Goal: Task Accomplishment & Management: Manage account settings

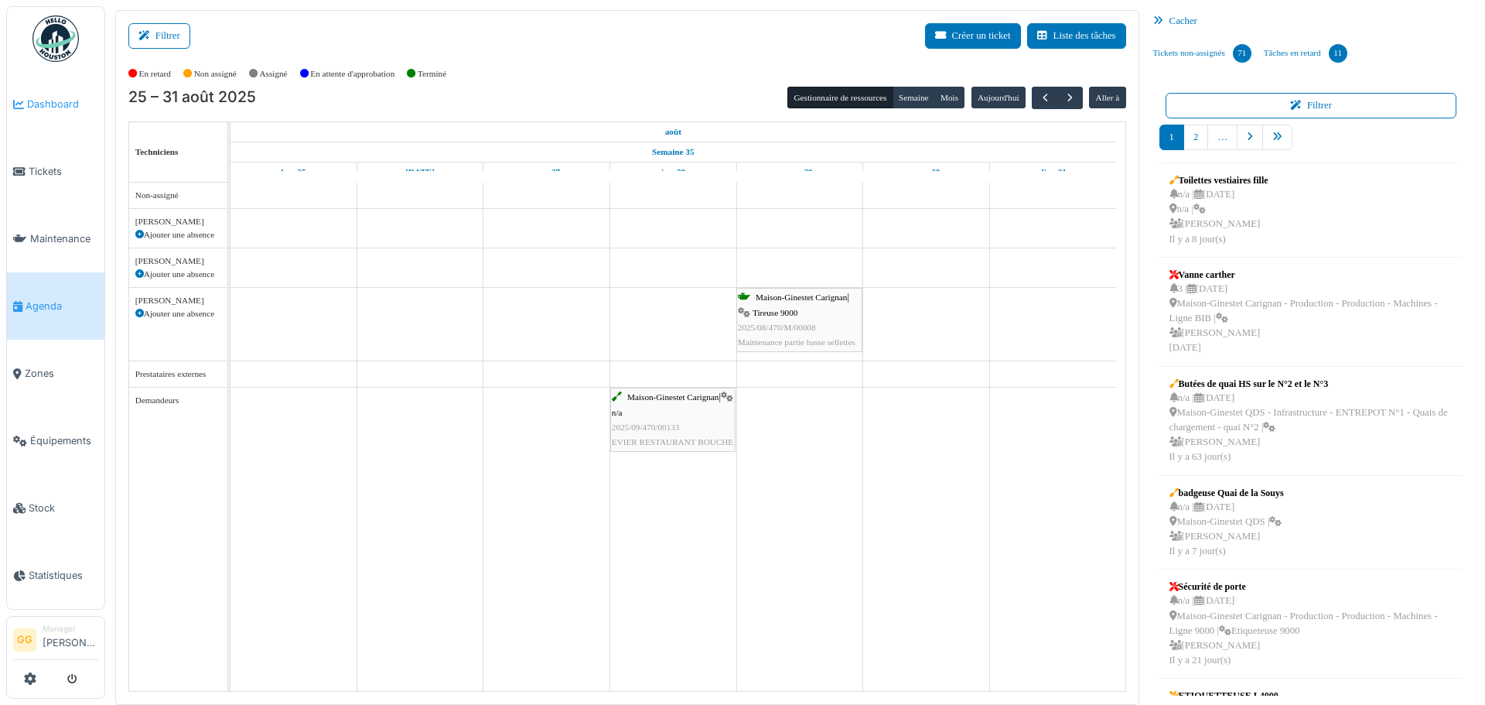
click at [53, 109] on span "Dashboard" at bounding box center [62, 104] width 71 height 15
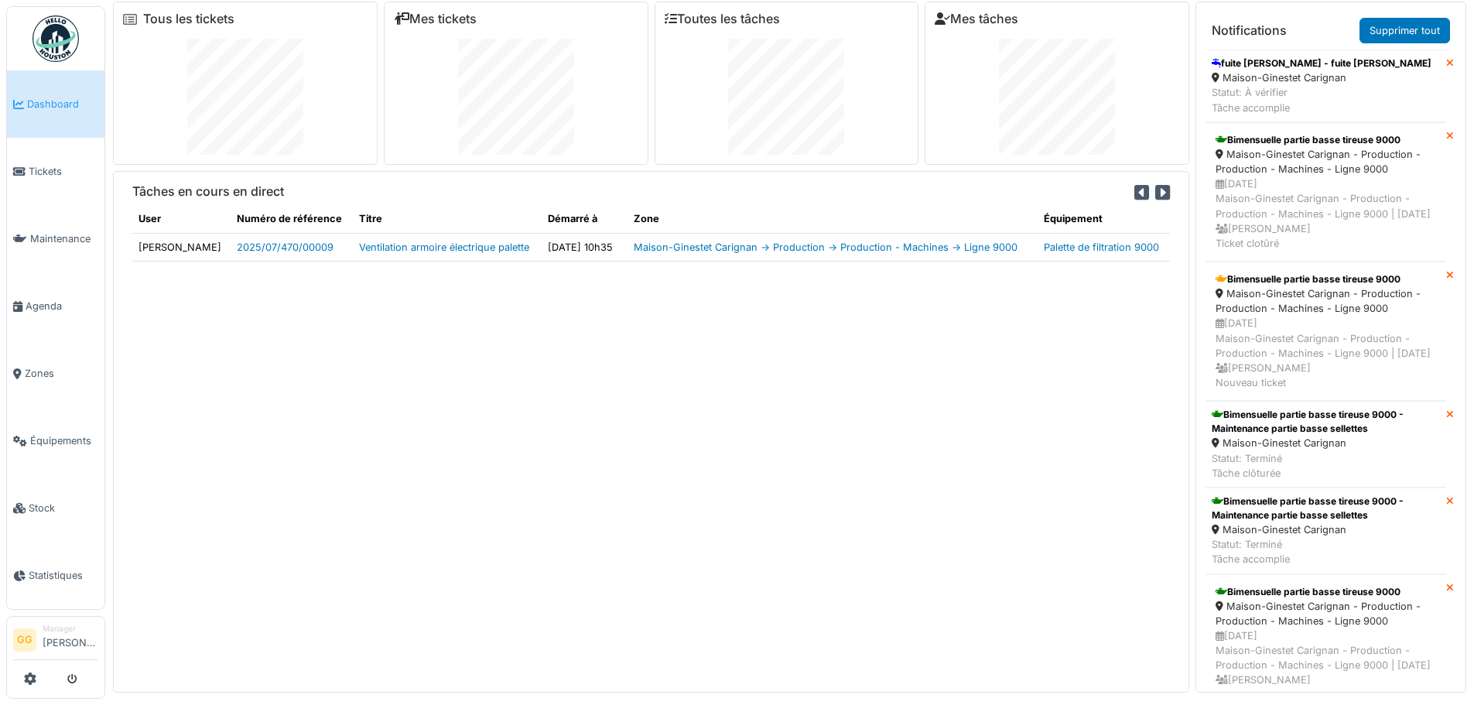
scroll to position [16, 0]
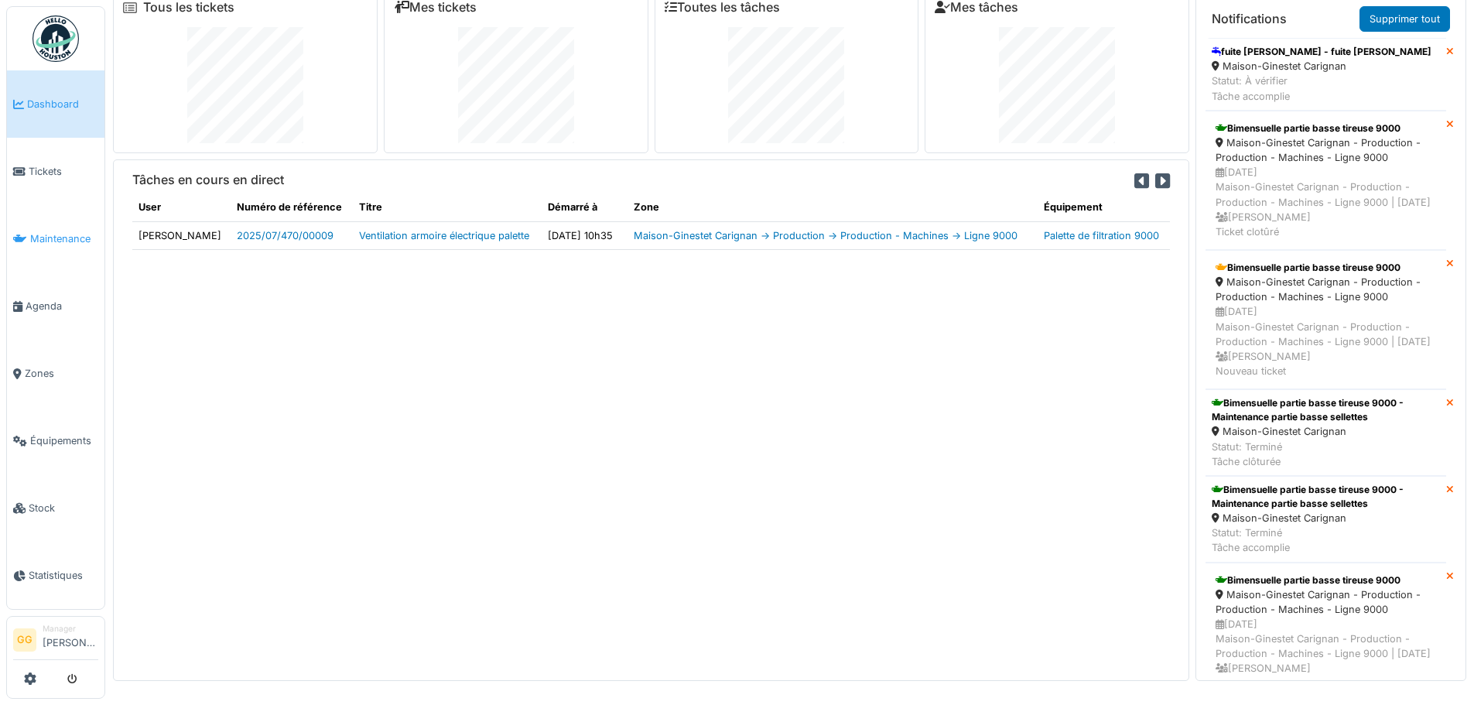
click at [63, 245] on link "Maintenance" at bounding box center [55, 238] width 97 height 67
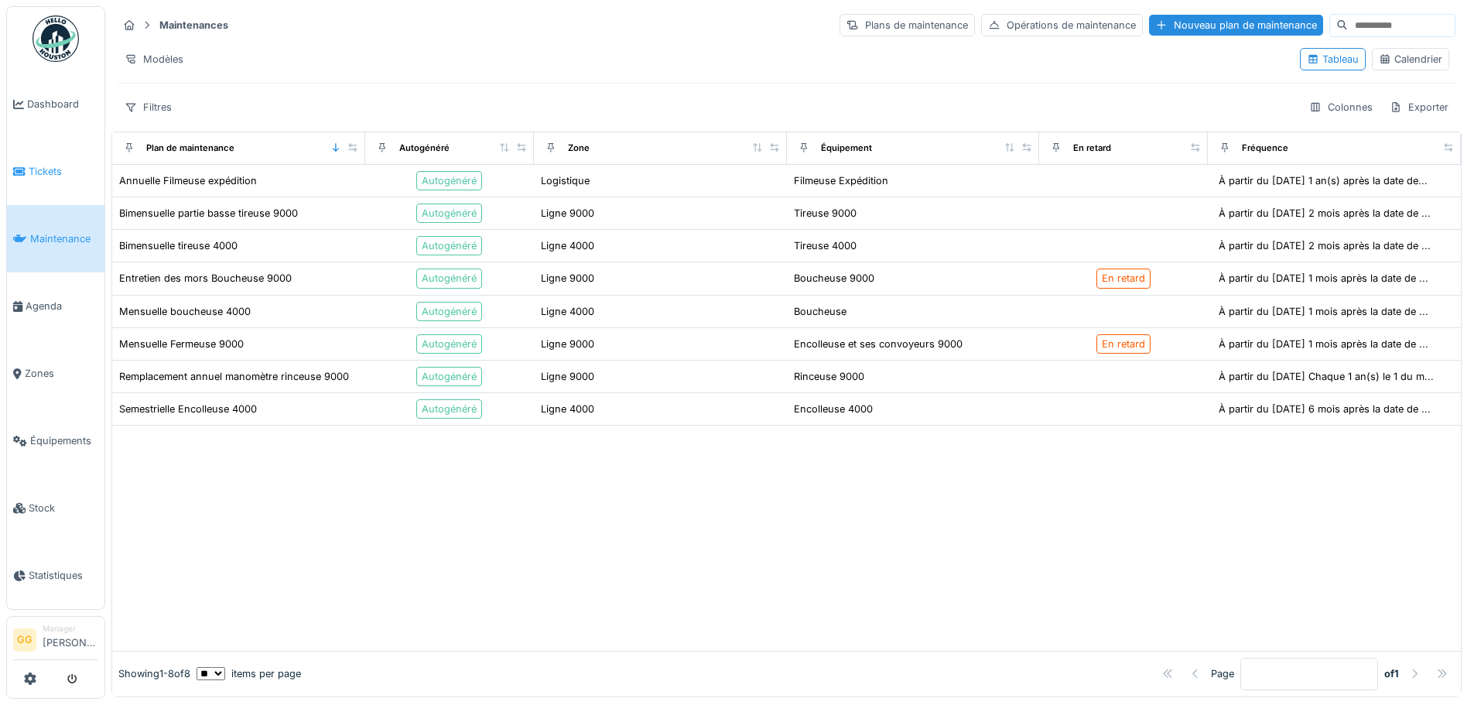
click at [51, 173] on span "Tickets" at bounding box center [64, 171] width 70 height 15
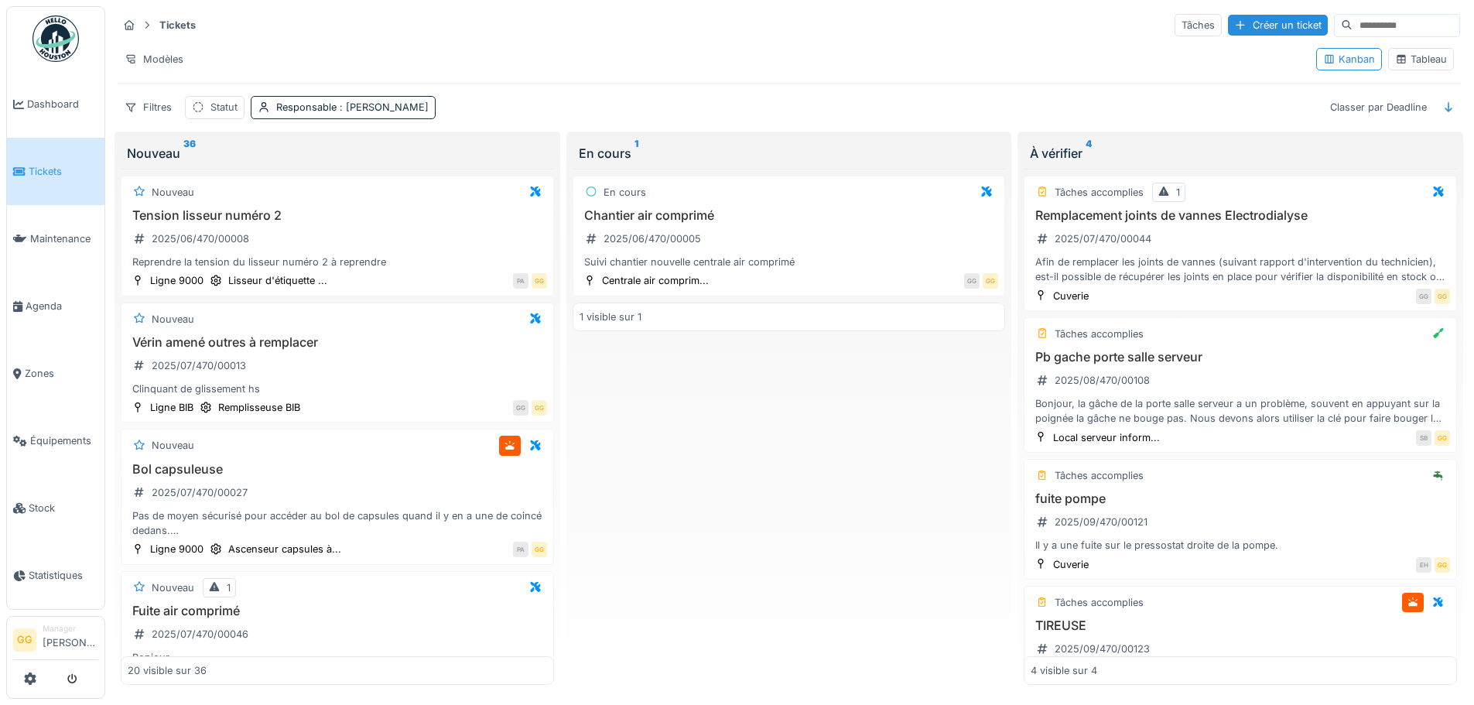
click at [1410, 56] on div "Tableau" at bounding box center [1421, 59] width 52 height 15
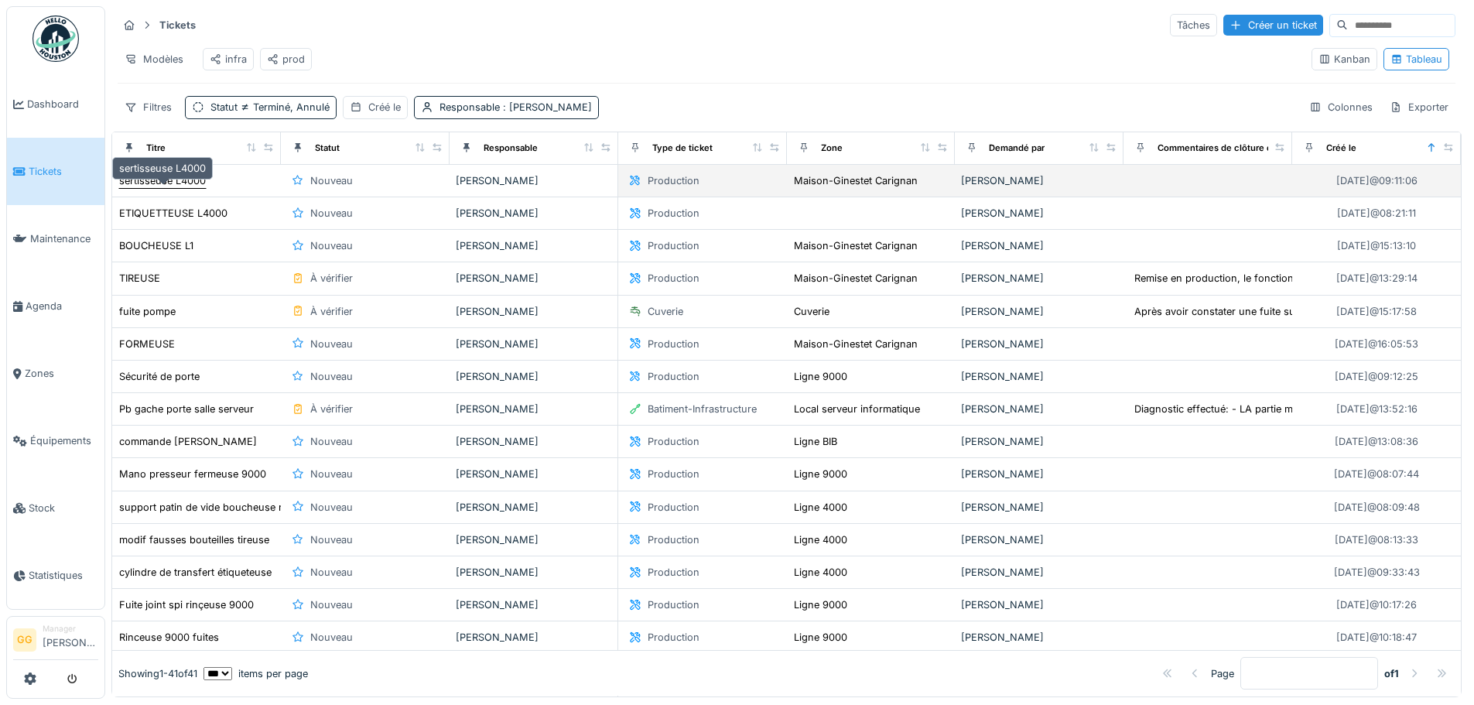
click at [183, 188] on div "sertisseuse L4000" at bounding box center [162, 180] width 87 height 15
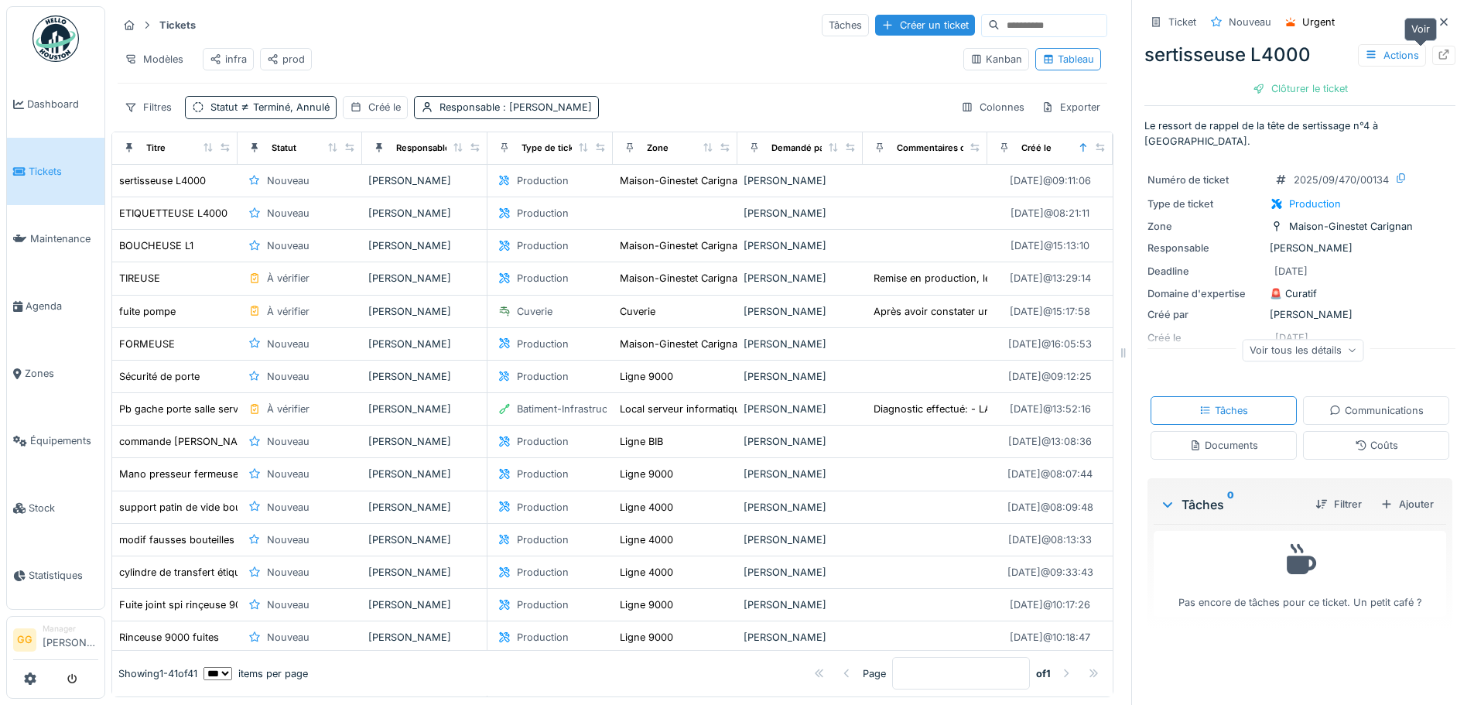
click at [1437, 56] on icon at bounding box center [1443, 55] width 12 height 10
click at [1358, 53] on div "Actions" at bounding box center [1392, 55] width 68 height 22
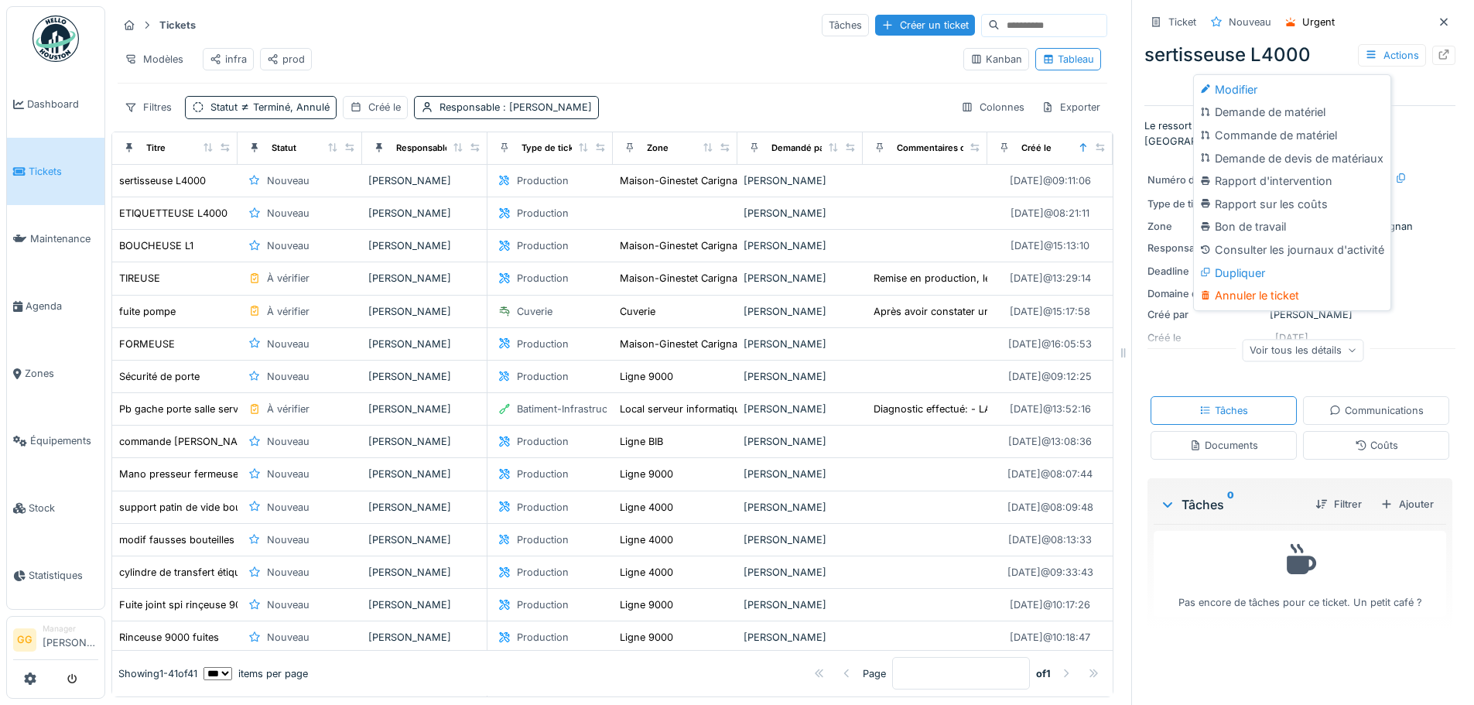
click at [1272, 97] on div "Modifier" at bounding box center [1292, 89] width 190 height 23
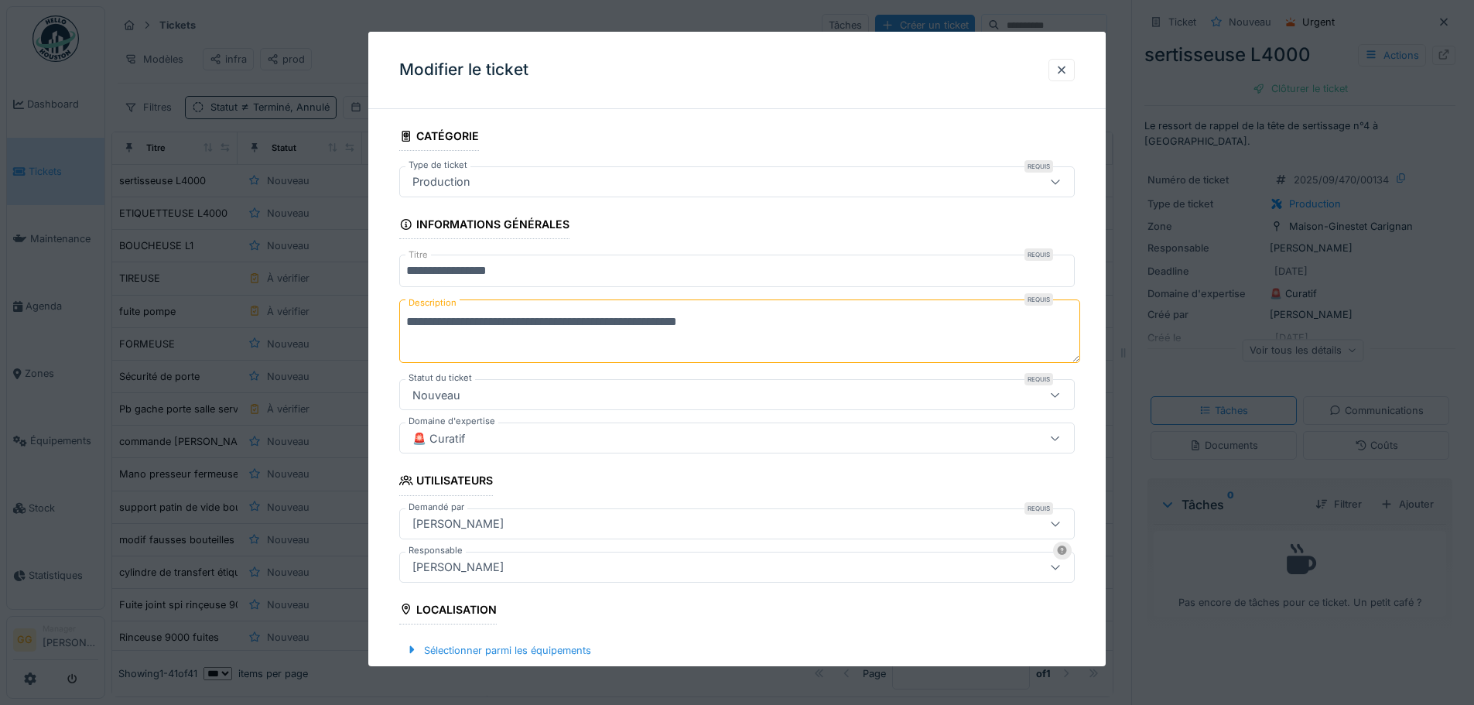
click at [511, 580] on div "[PERSON_NAME]" at bounding box center [736, 567] width 675 height 31
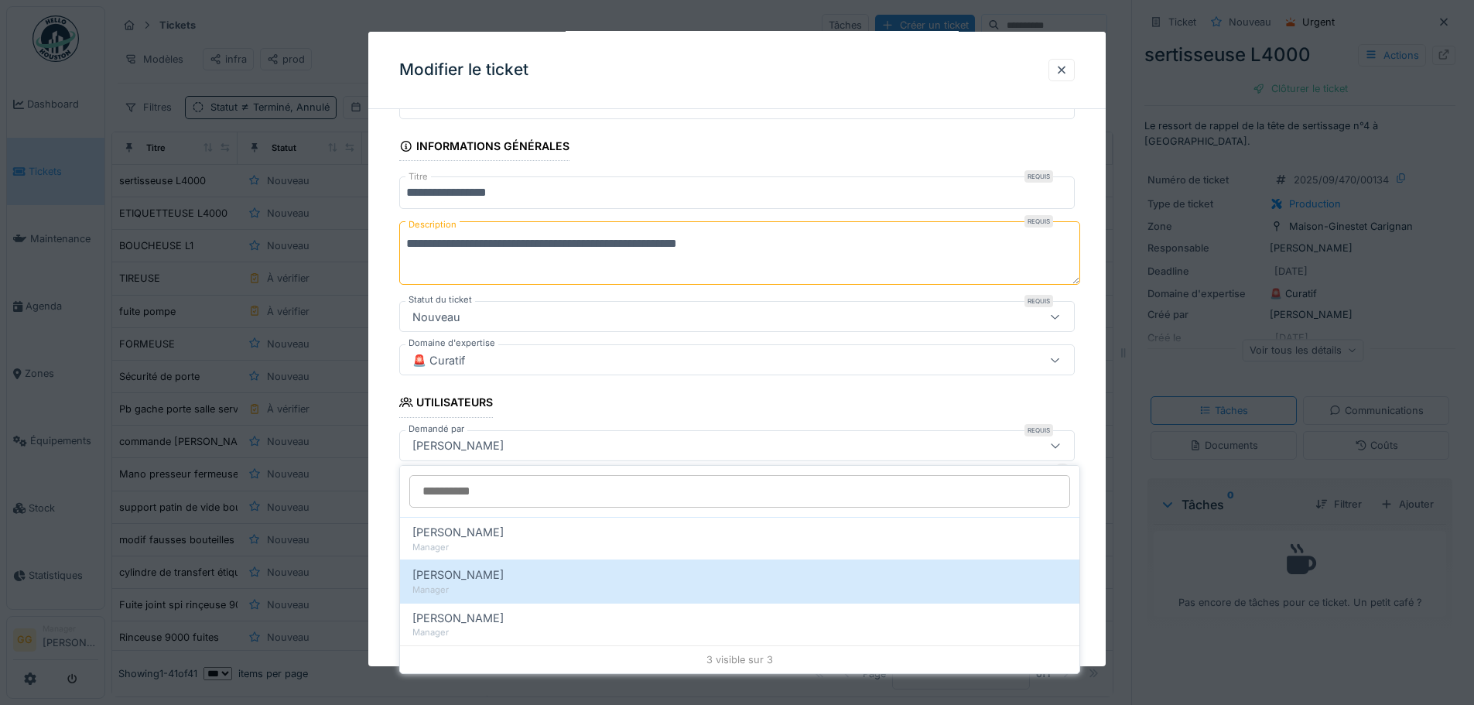
scroll to position [218, 0]
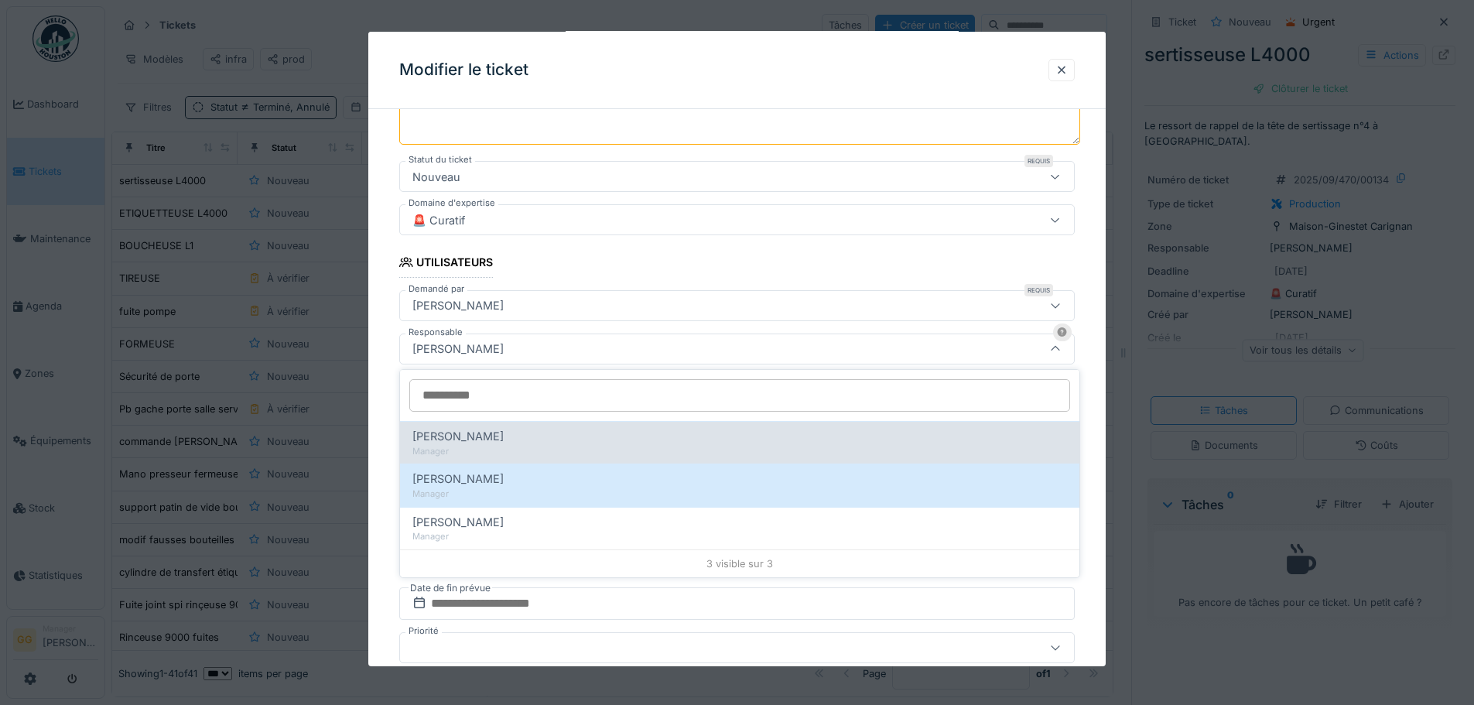
click at [473, 429] on span "Didier Dupon" at bounding box center [457, 436] width 91 height 17
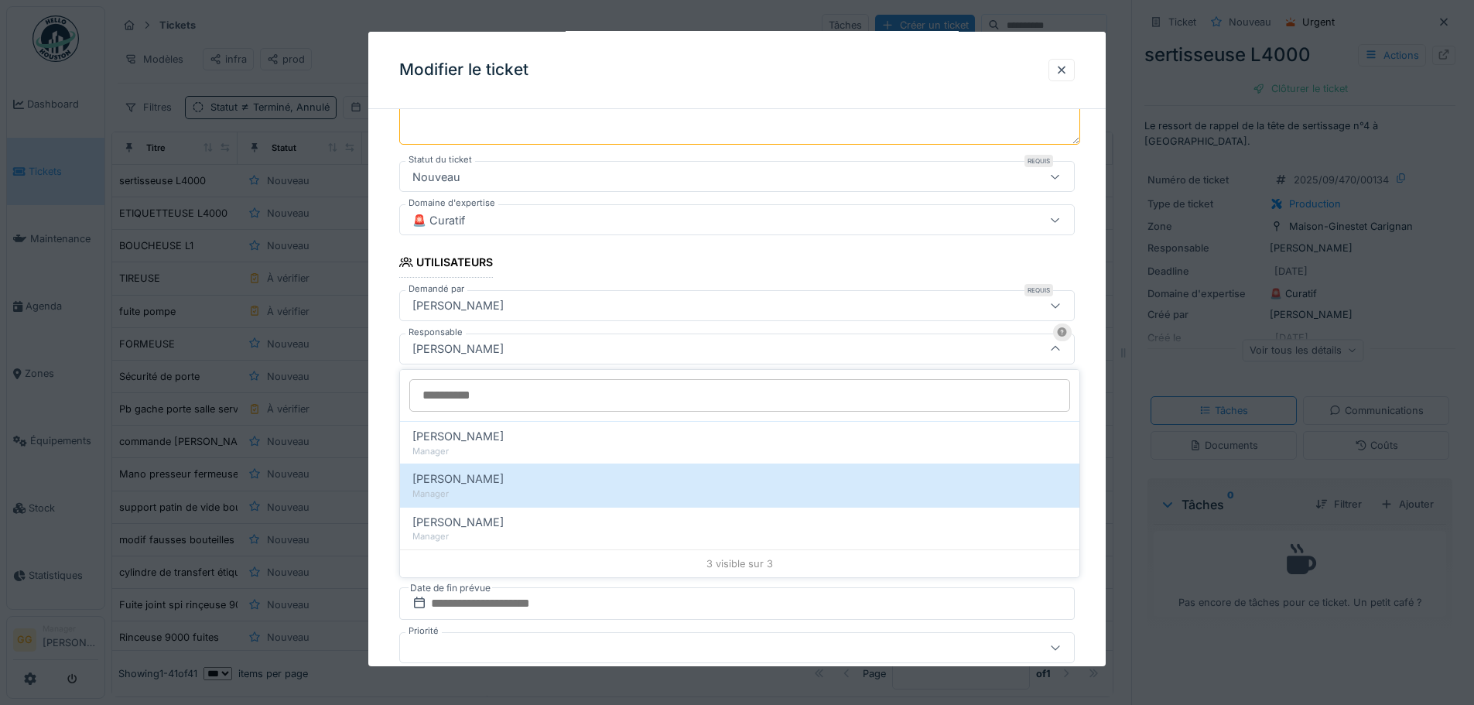
type input "*****"
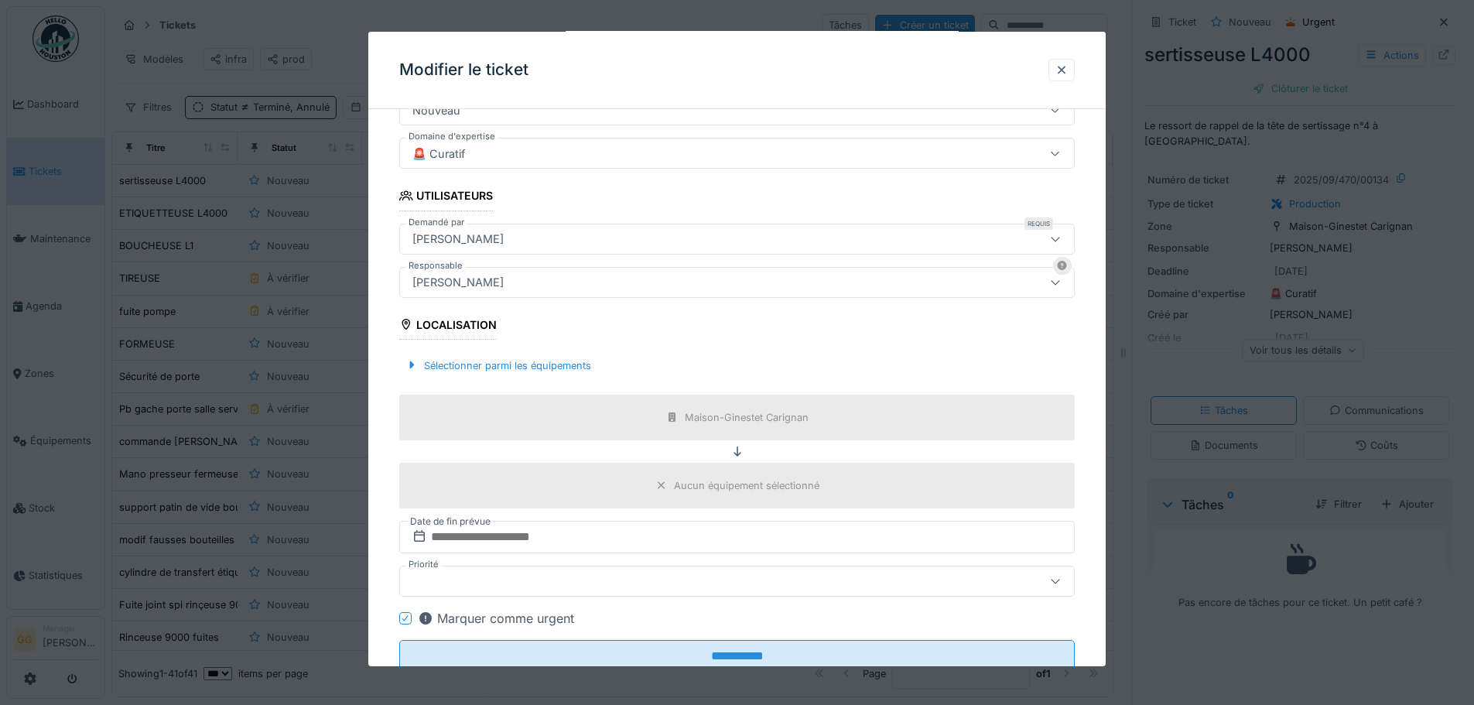
scroll to position [334, 0]
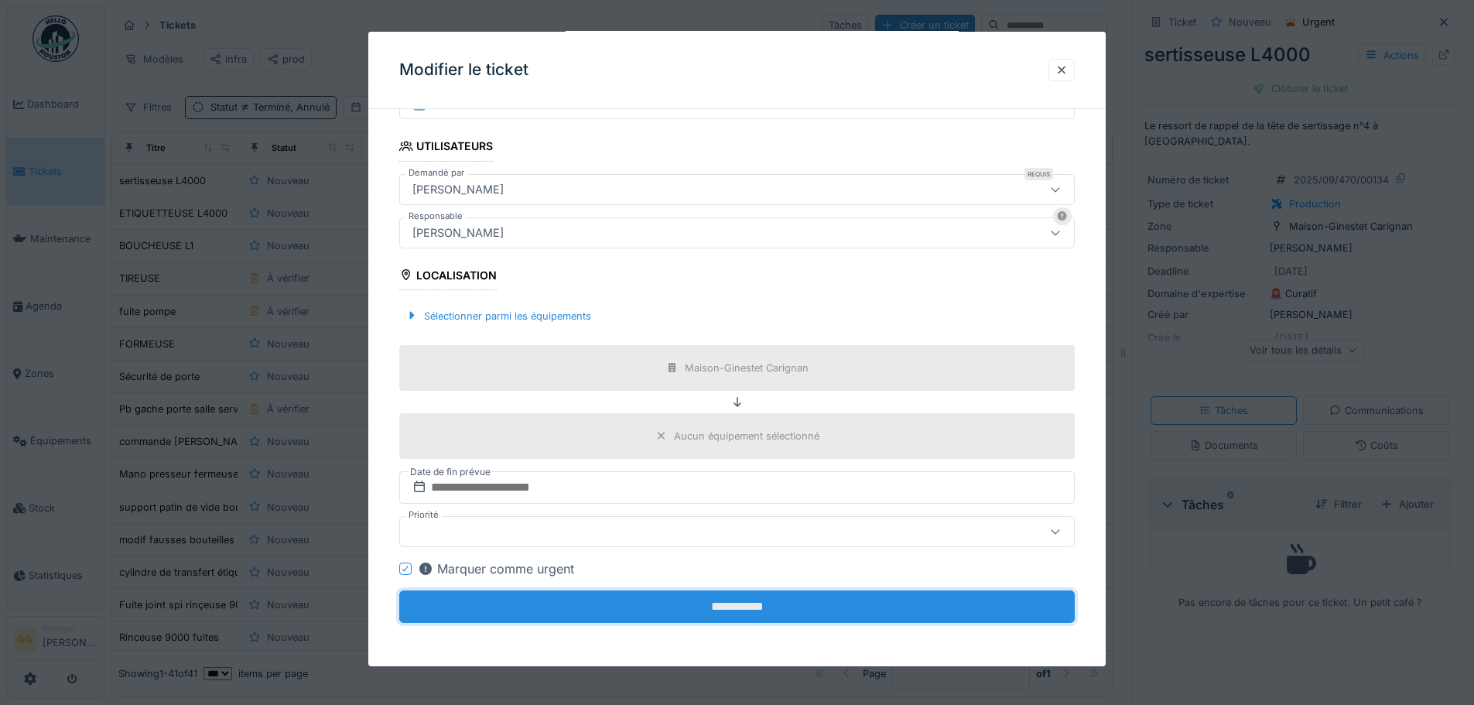
click at [707, 596] on input "**********" at bounding box center [736, 606] width 675 height 32
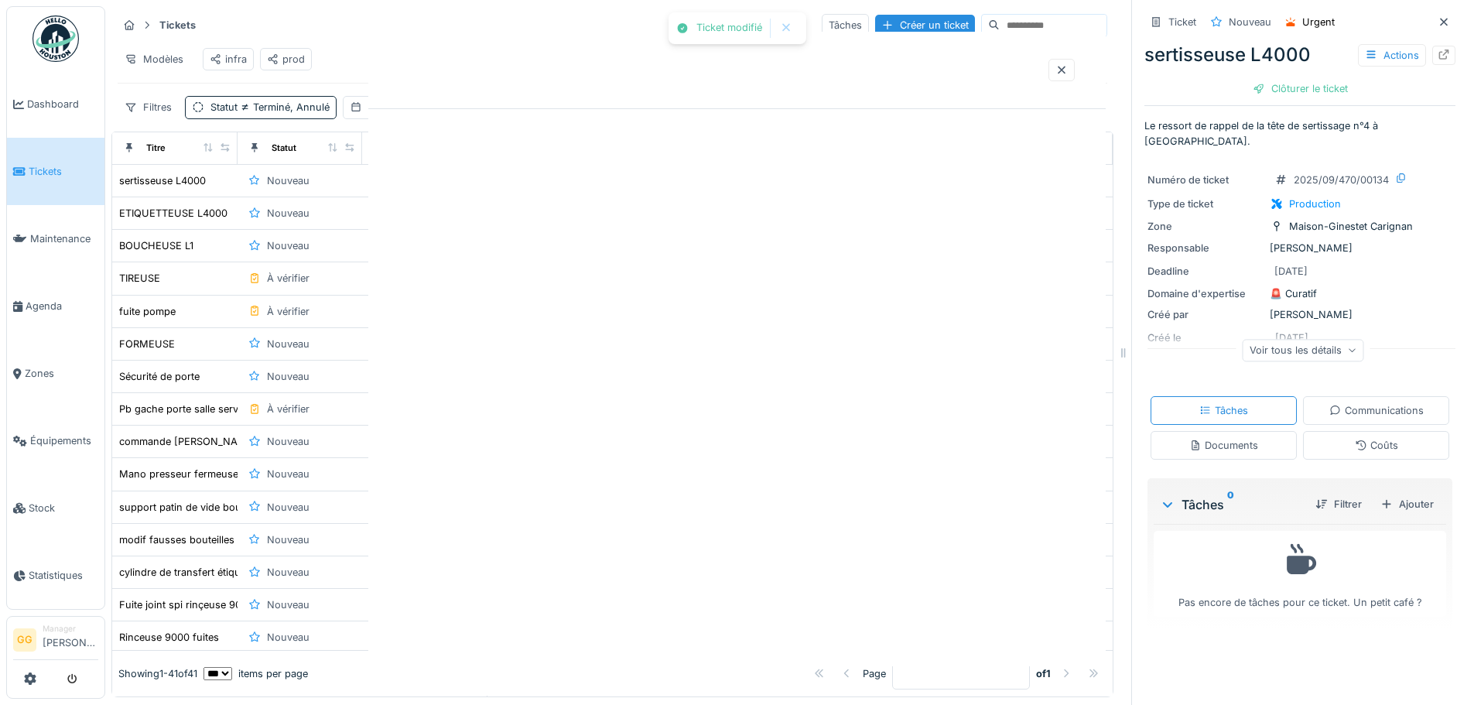
click at [863, 612] on div at bounding box center [737, 352] width 1474 height 705
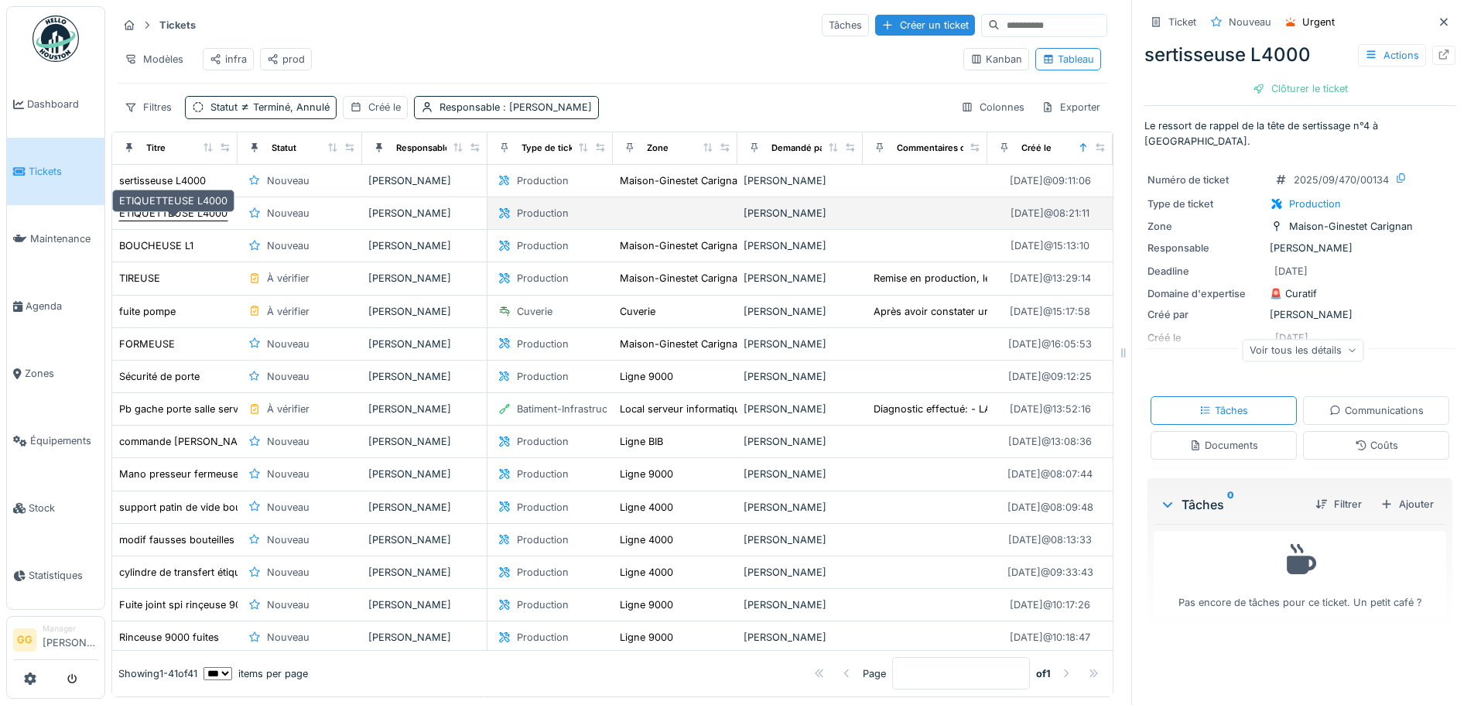
click at [218, 220] on div "ETIQUETTEUSE L4000" at bounding box center [173, 213] width 108 height 15
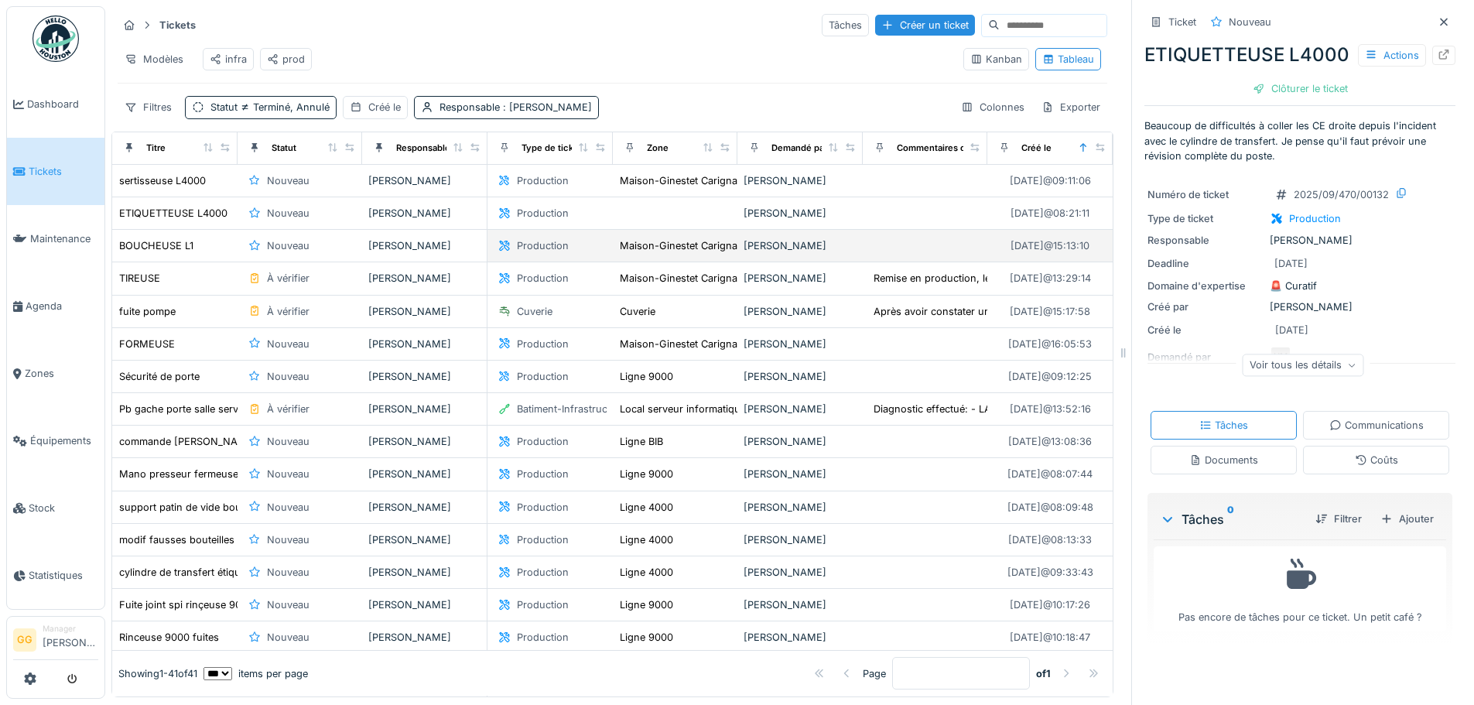
click at [154, 262] on td "BOUCHEUSE L1" at bounding box center [174, 246] width 125 height 32
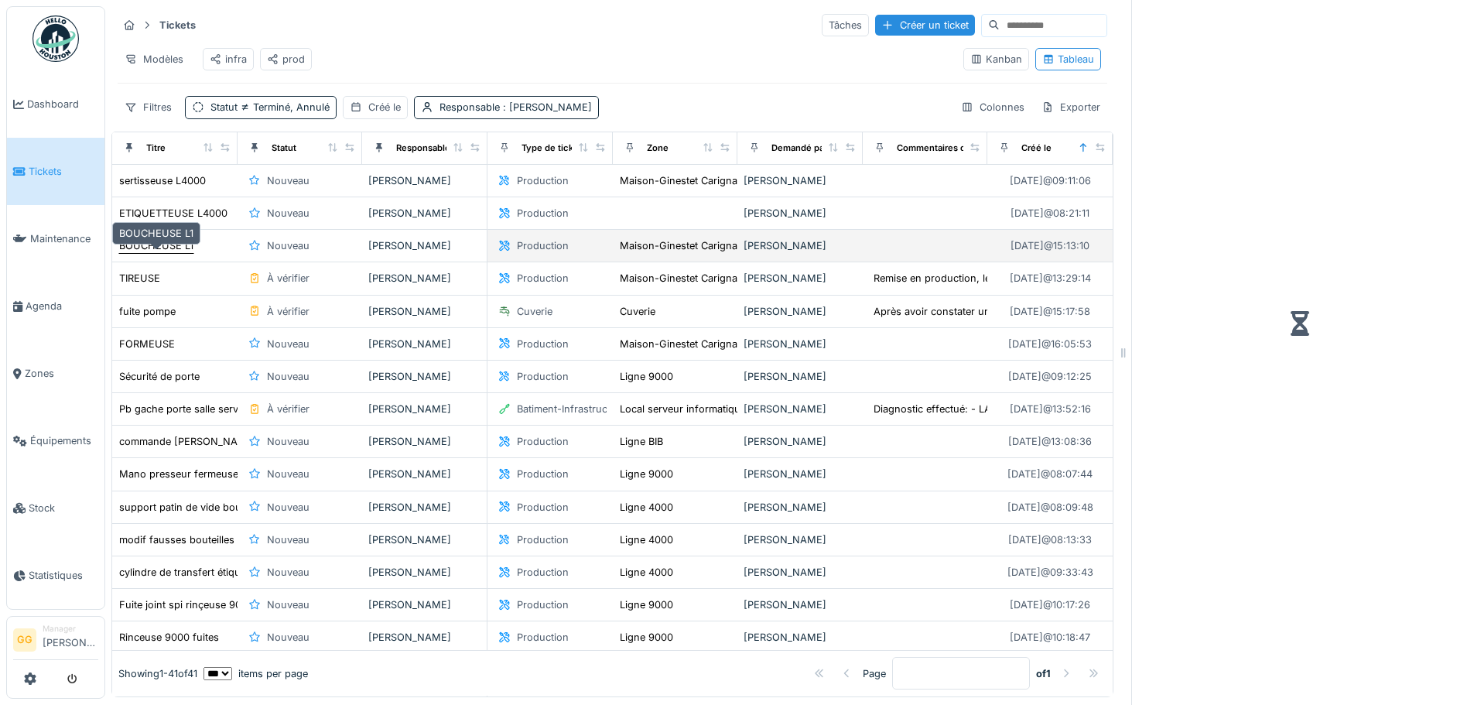
click at [153, 253] on div "BOUCHEUSE L1" at bounding box center [156, 245] width 74 height 15
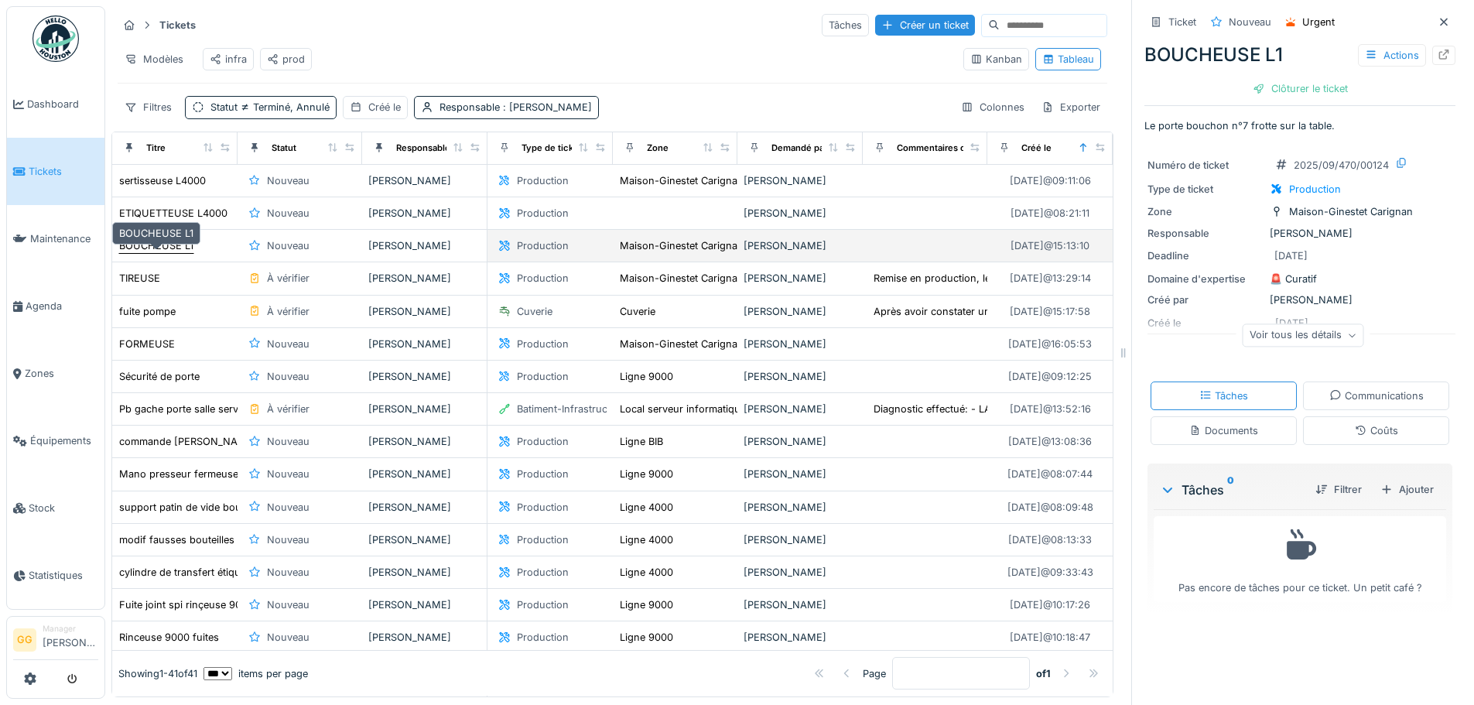
click at [158, 253] on div "BOUCHEUSE L1" at bounding box center [156, 245] width 74 height 15
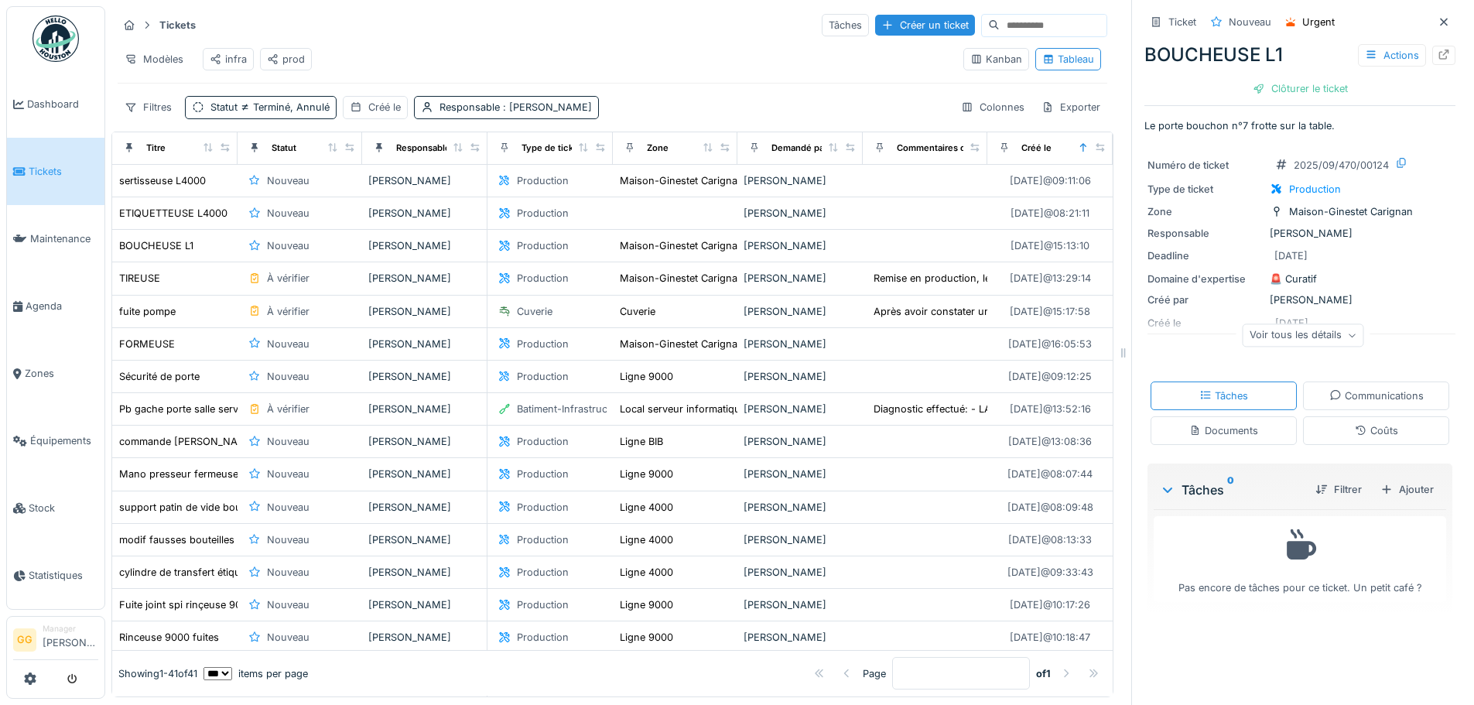
click at [1348, 337] on icon at bounding box center [1352, 336] width 9 height 8
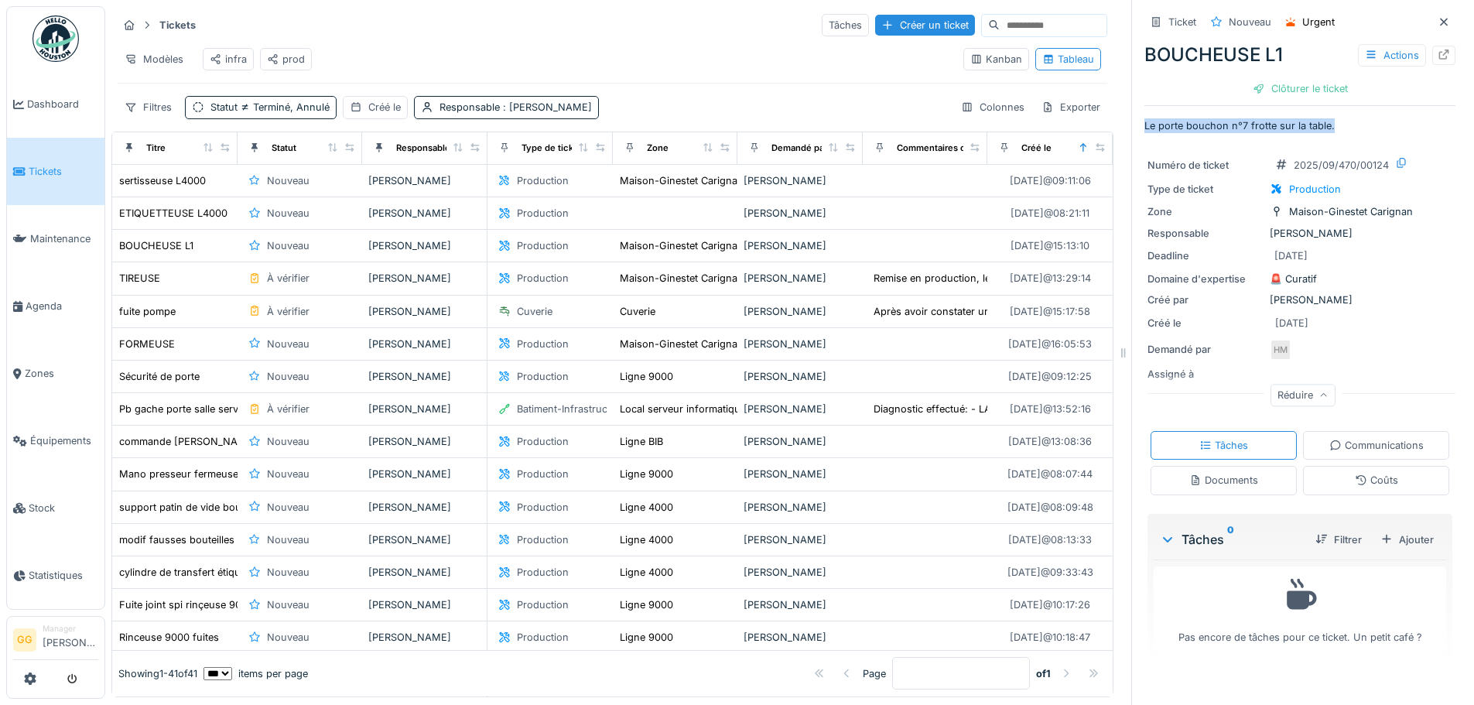
drag, startPoint x: 1319, startPoint y: 125, endPoint x: 1125, endPoint y: 128, distance: 194.2
click at [1131, 128] on div "Ticket Nouveau Urgent BOUCHEUSE L1 Actions Clôturer le ticket Le porte bouchon …" at bounding box center [1299, 352] width 337 height 705
click at [1331, 123] on p "Le porte bouchon n°7 frotte sur la table." at bounding box center [1299, 125] width 311 height 15
drag, startPoint x: 1306, startPoint y: 128, endPoint x: 1182, endPoint y: 127, distance: 123.8
click at [1144, 128] on p "Le porte bouchon n°7 frotte sur la table." at bounding box center [1299, 125] width 311 height 15
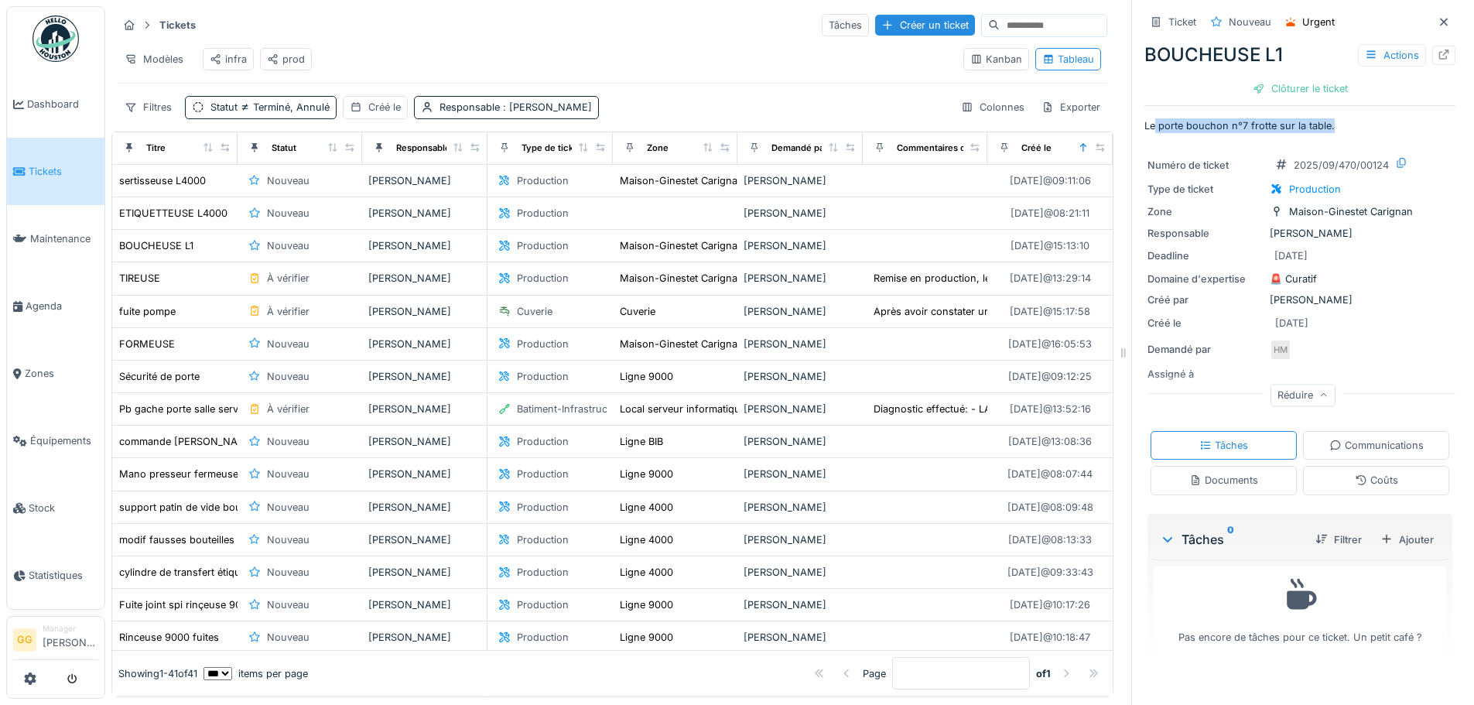
click at [1403, 125] on p "Le porte bouchon n°7 frotte sur la table." at bounding box center [1299, 125] width 311 height 15
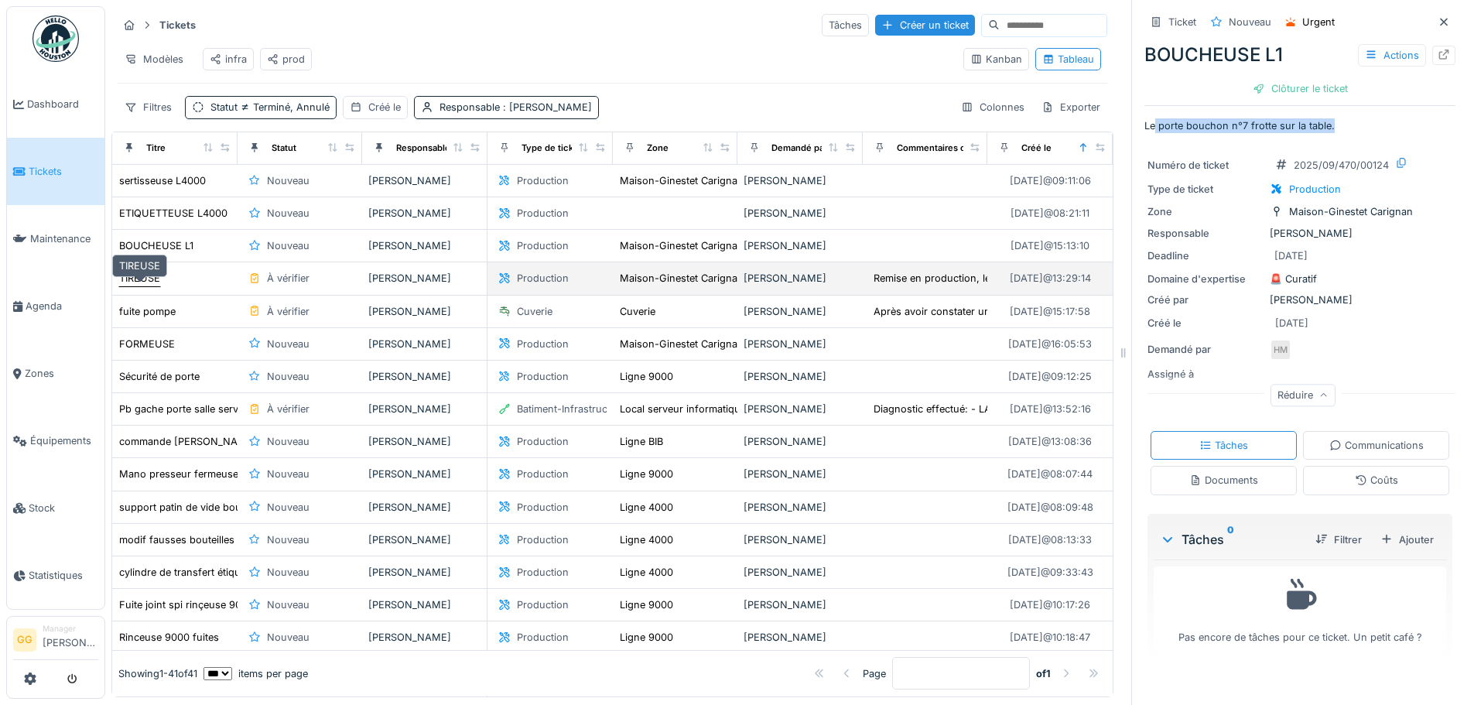
click at [138, 285] on div "TIREUSE" at bounding box center [139, 278] width 41 height 15
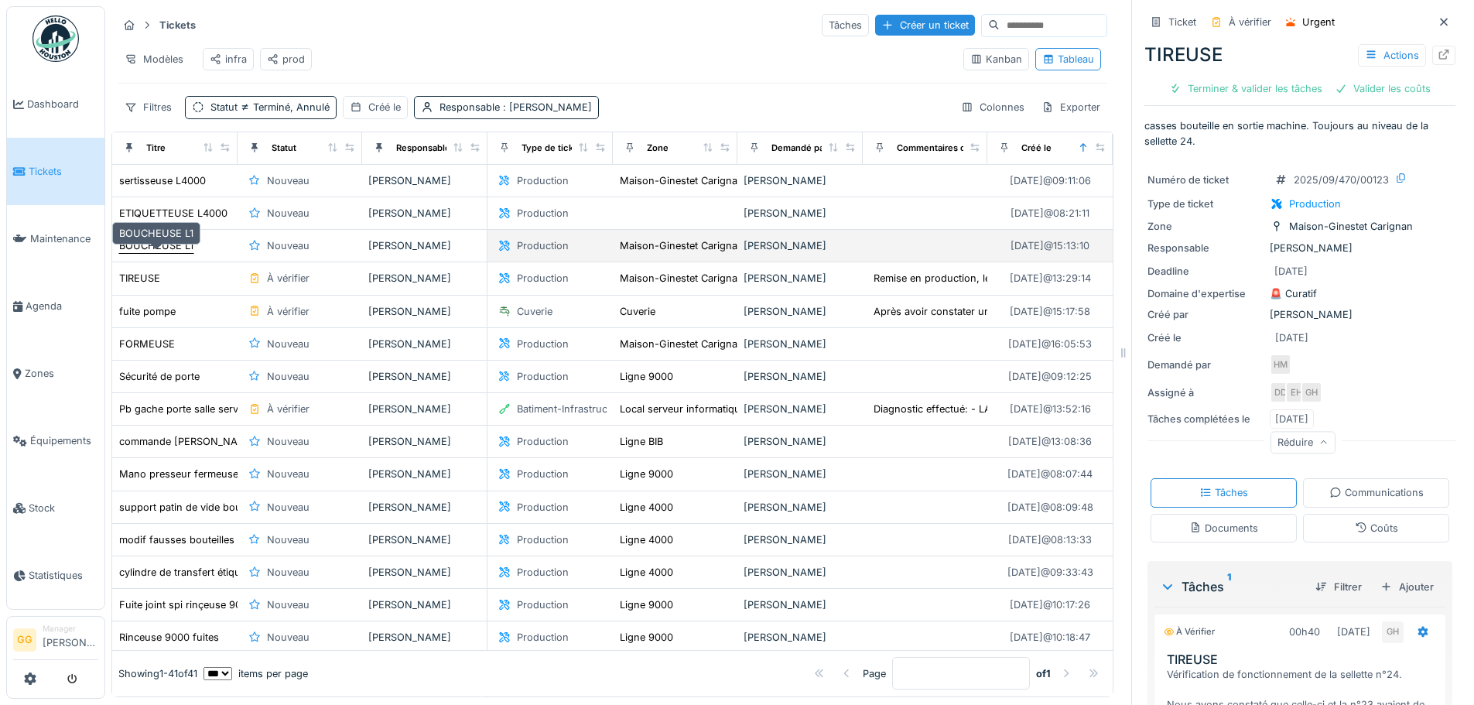
click at [152, 253] on div "BOUCHEUSE L1" at bounding box center [156, 245] width 74 height 15
